Goal: Transaction & Acquisition: Purchase product/service

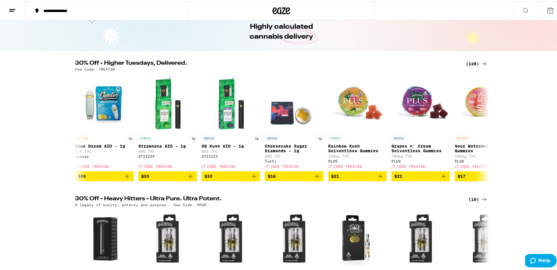
scroll to position [15, 0]
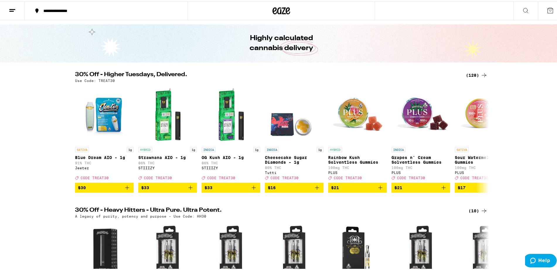
click at [480, 74] on icon at bounding box center [483, 73] width 7 height 7
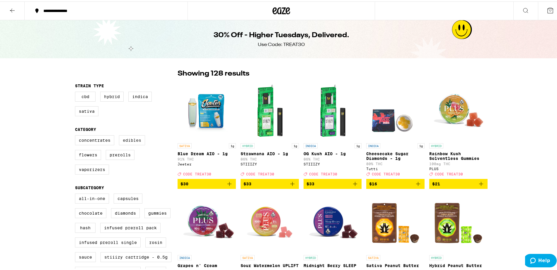
click at [130, 144] on label "Edibles" at bounding box center [132, 139] width 26 height 10
click at [76, 135] on input "Edibles" at bounding box center [76, 135] width 0 height 0
checkbox input "true"
